Goal: Information Seeking & Learning: Check status

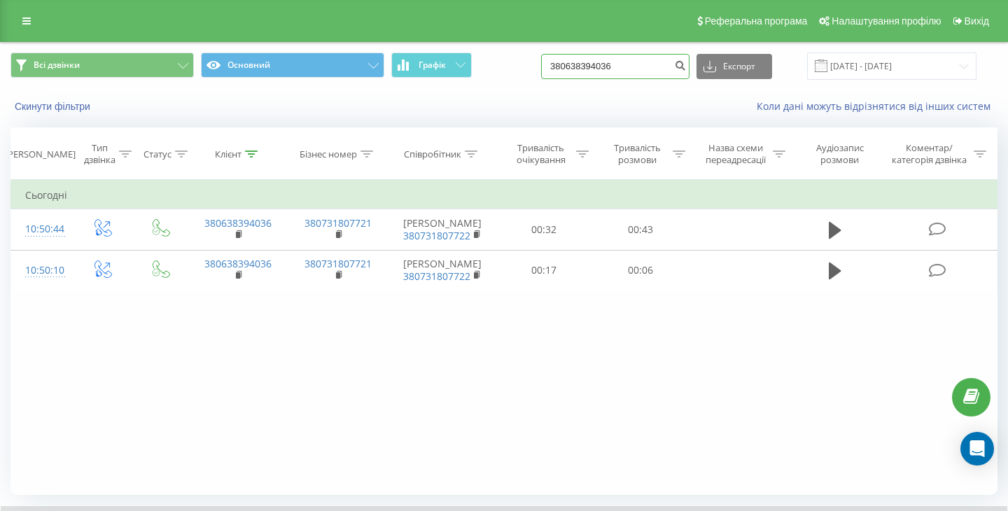
click at [596, 69] on input "380638394036" at bounding box center [615, 66] width 148 height 25
paste input "81133132"
type input "380681133132"
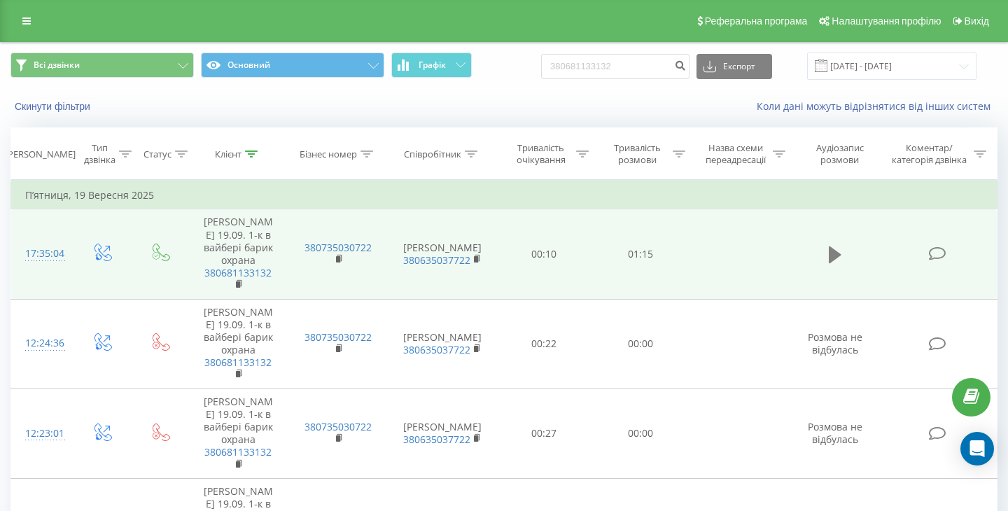
click at [831, 250] on icon at bounding box center [835, 254] width 13 height 17
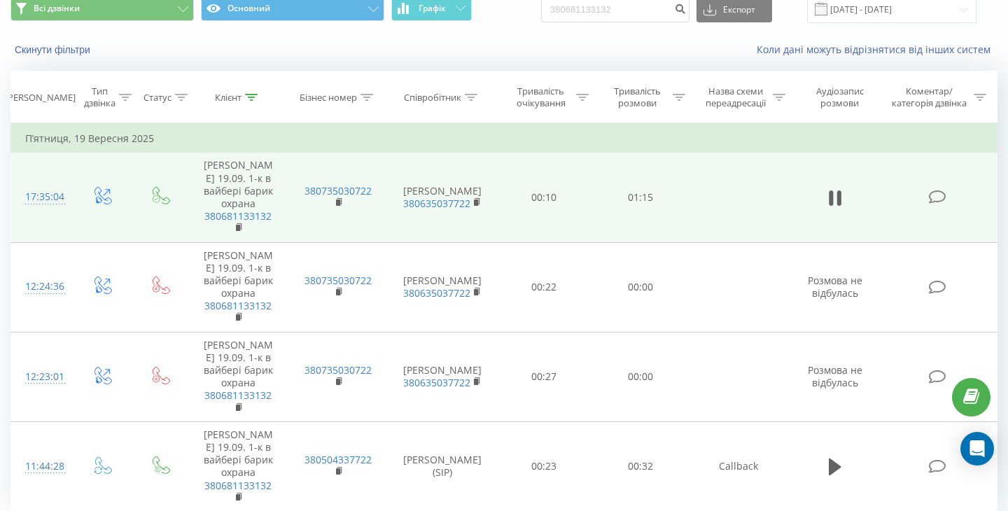
scroll to position [59, 0]
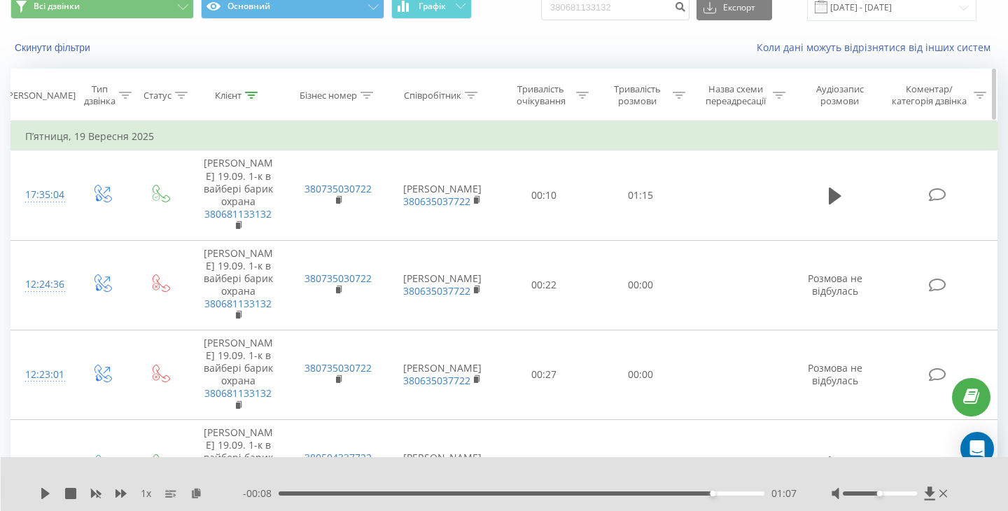
scroll to position [0, 0]
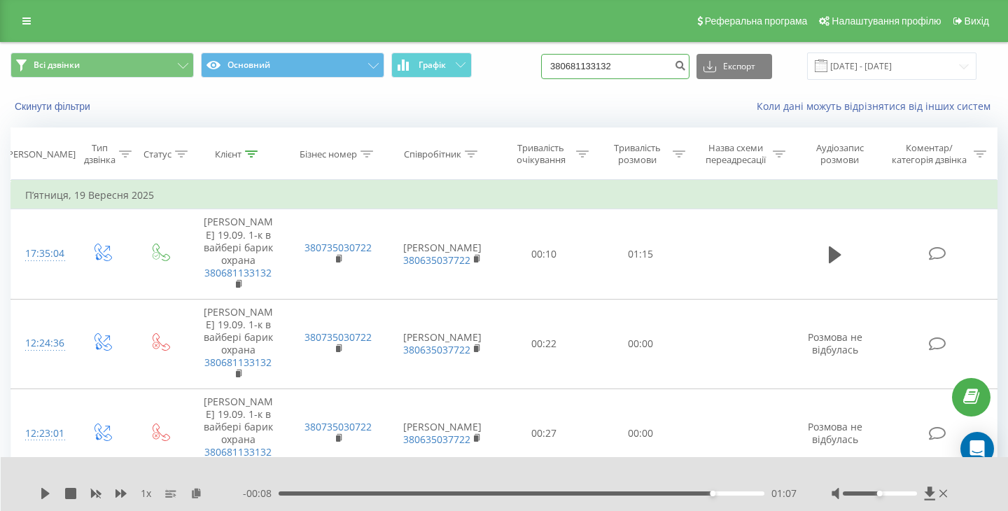
click at [615, 63] on input "380681133132" at bounding box center [615, 66] width 148 height 25
paste input "38394036"
type input "380638394036"
click at [686, 67] on icon "submit" at bounding box center [680, 64] width 12 height 8
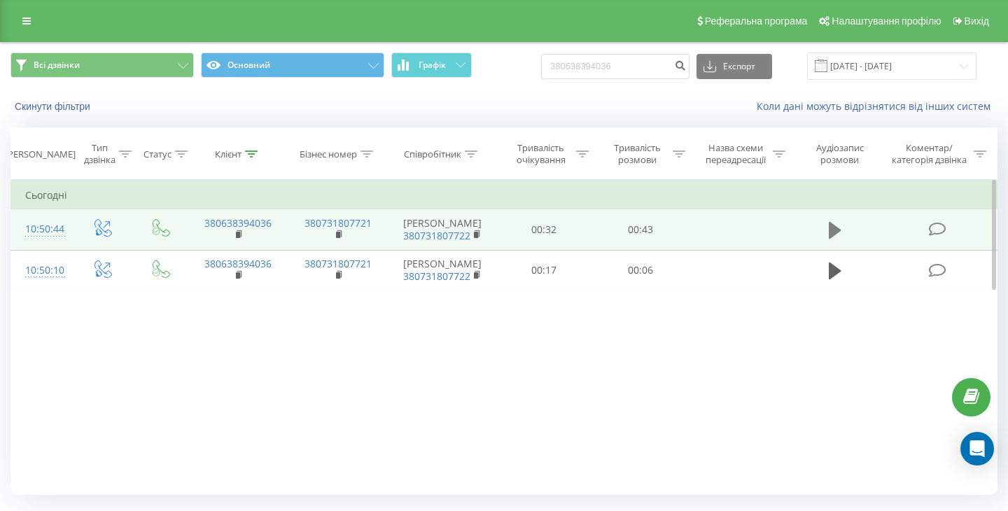
click at [835, 223] on icon at bounding box center [835, 231] width 13 height 20
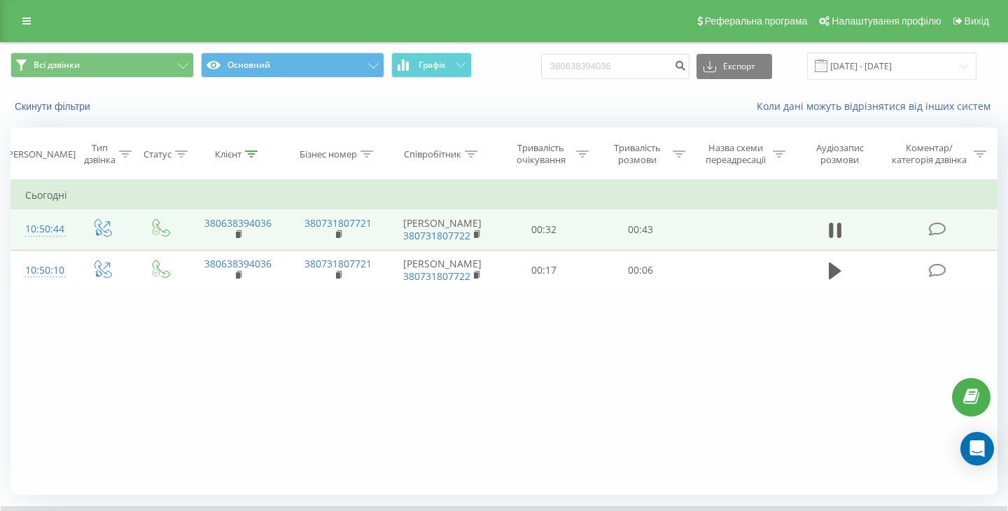
scroll to position [90, 0]
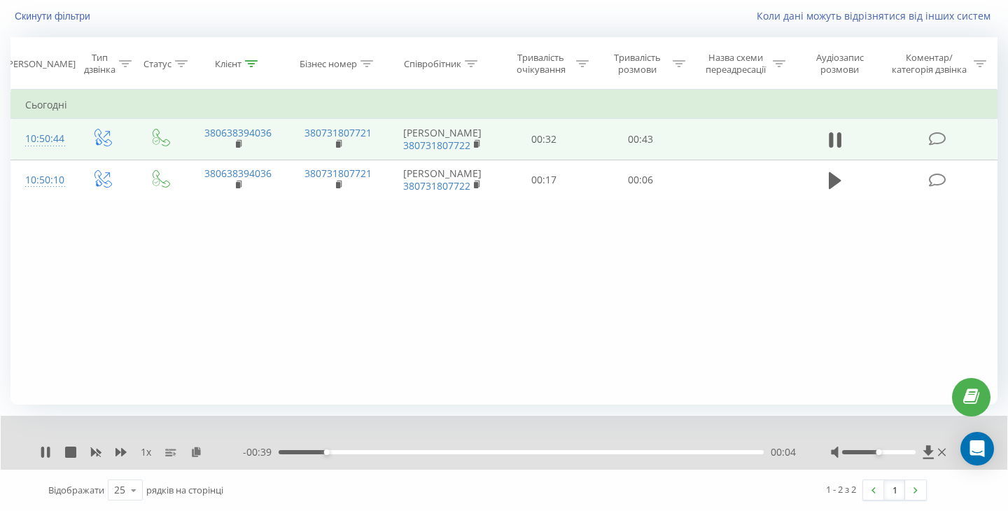
click at [517, 456] on div "- 00:39 00:04 00:04" at bounding box center [519, 452] width 553 height 14
click at [517, 452] on div "00:04" at bounding box center [521, 452] width 485 height 4
click at [49, 456] on icon at bounding box center [48, 452] width 3 height 11
